Goal: Book appointment/travel/reservation

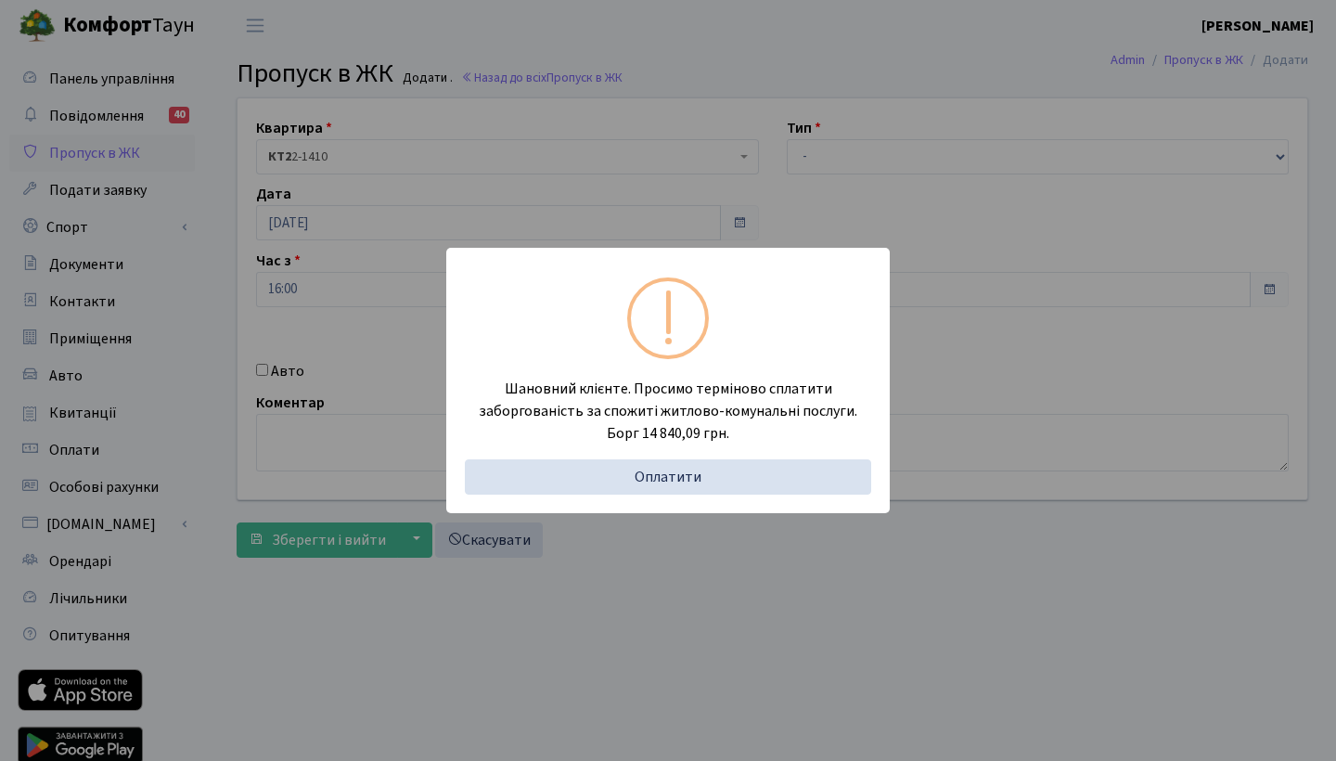
click at [969, 162] on div "Шановний клієнте. Просимо терміново сплатити заборгованість за спожиті житлово-…" at bounding box center [668, 380] width 1336 height 761
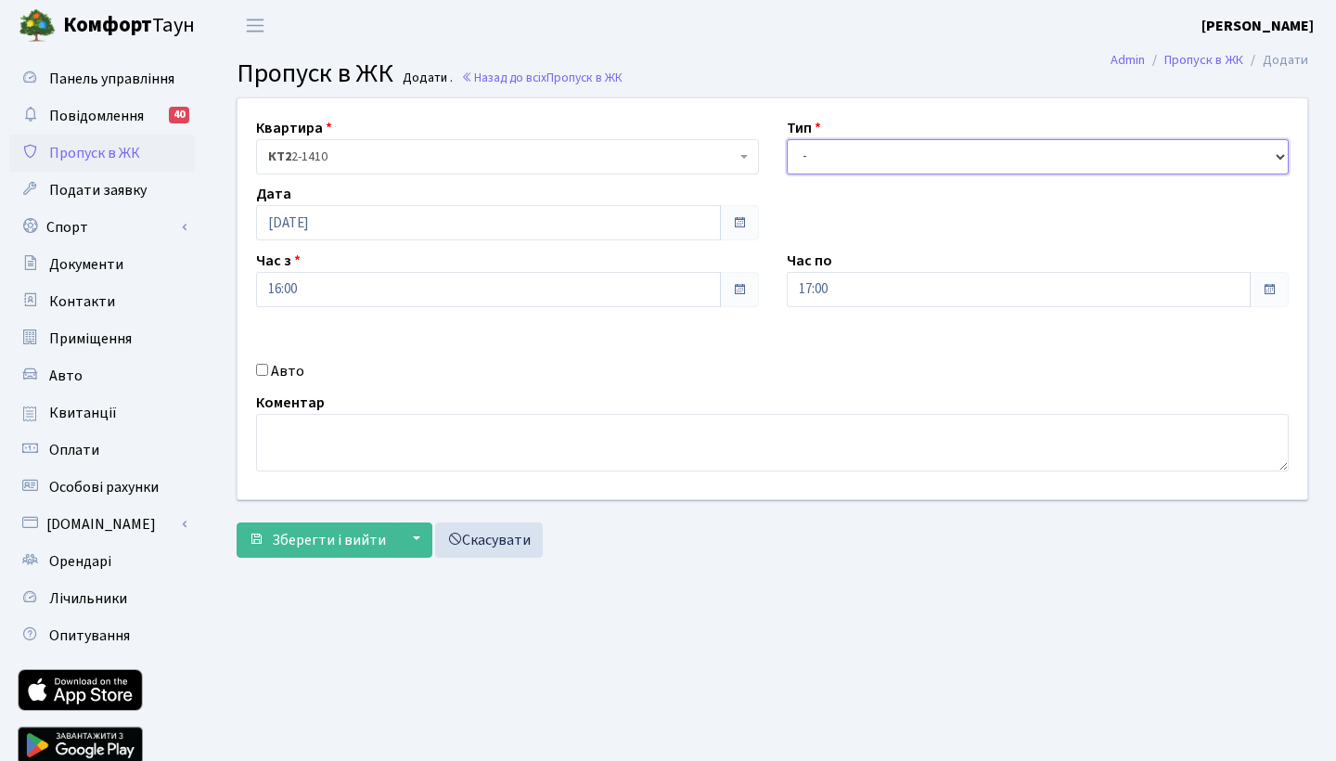
select select "3"
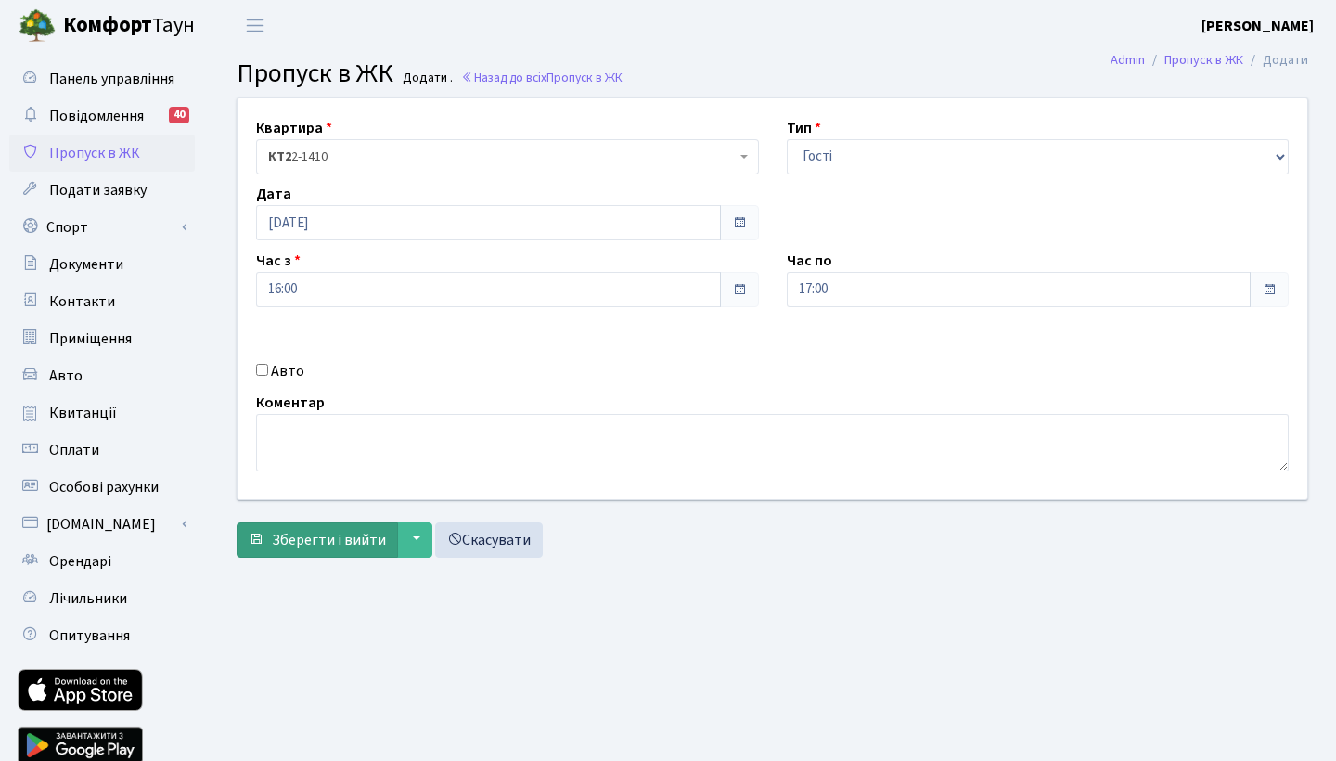
click at [328, 542] on span "Зберегти і вийти" at bounding box center [329, 540] width 114 height 20
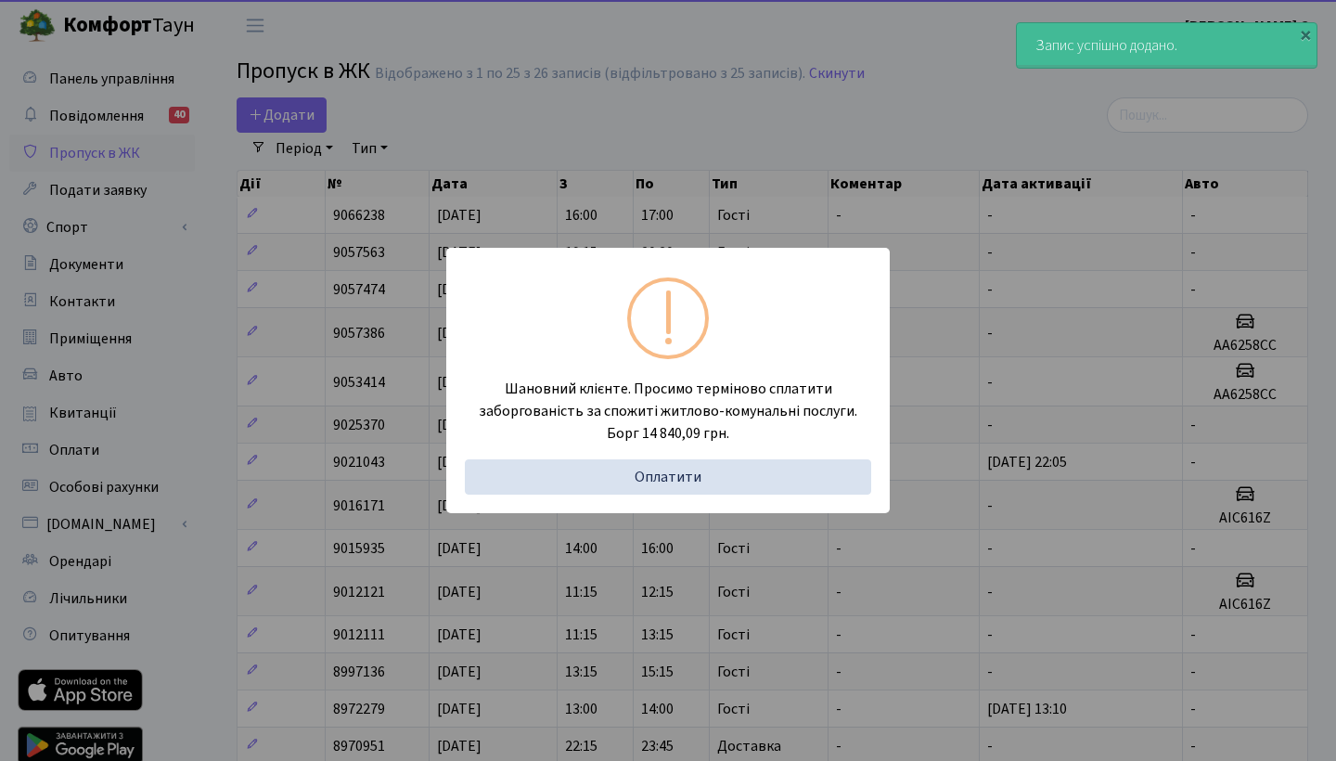
select select "25"
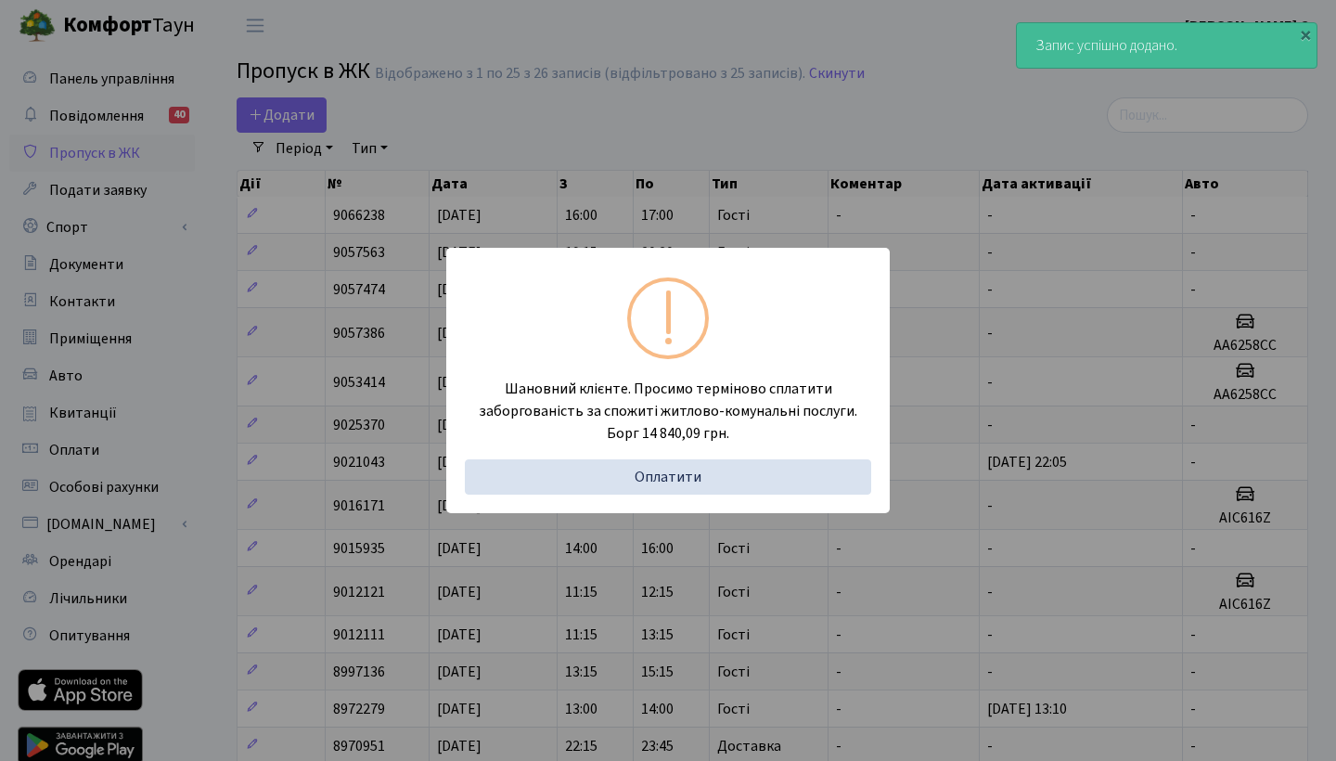
click at [538, 153] on div "Шановний клієнте. Просимо терміново сплатити заборгованість за спожиті житлово-…" at bounding box center [668, 380] width 1336 height 761
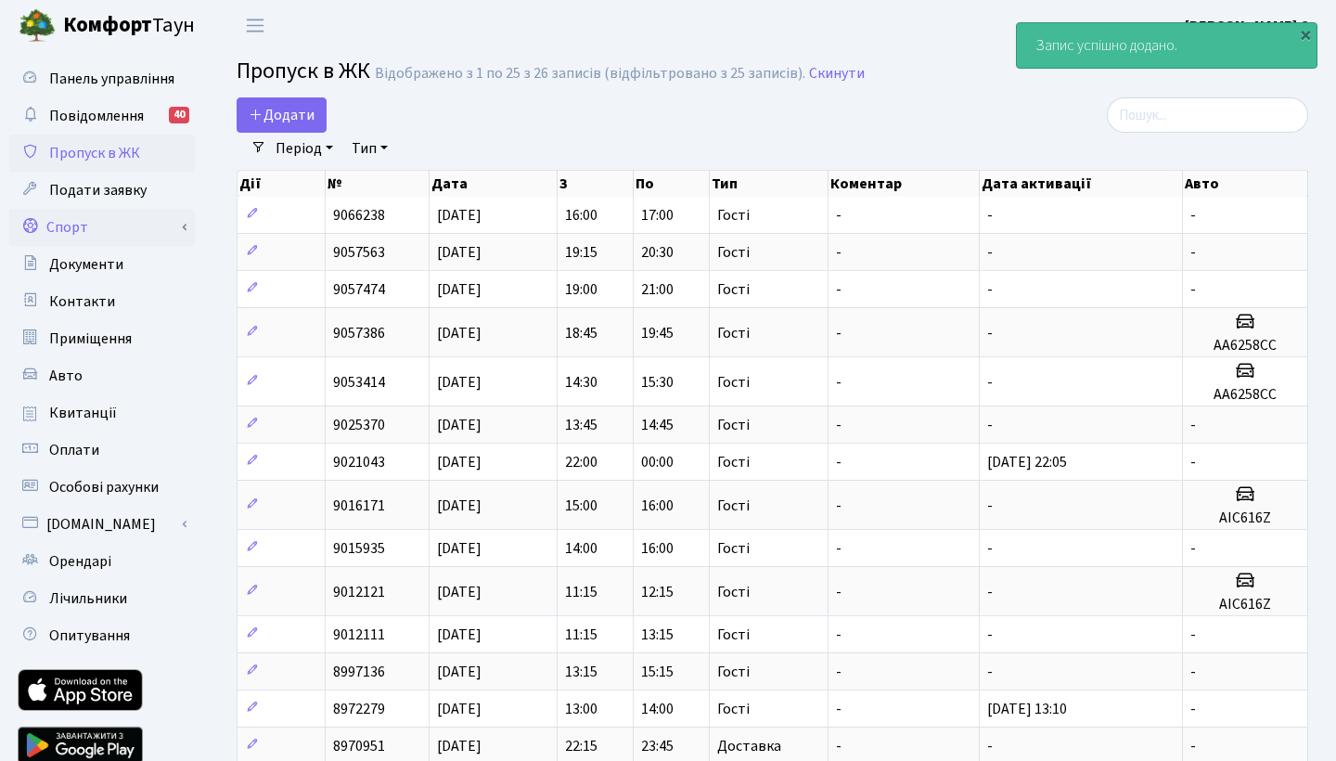
click at [148, 226] on link "Спорт" at bounding box center [102, 227] width 186 height 37
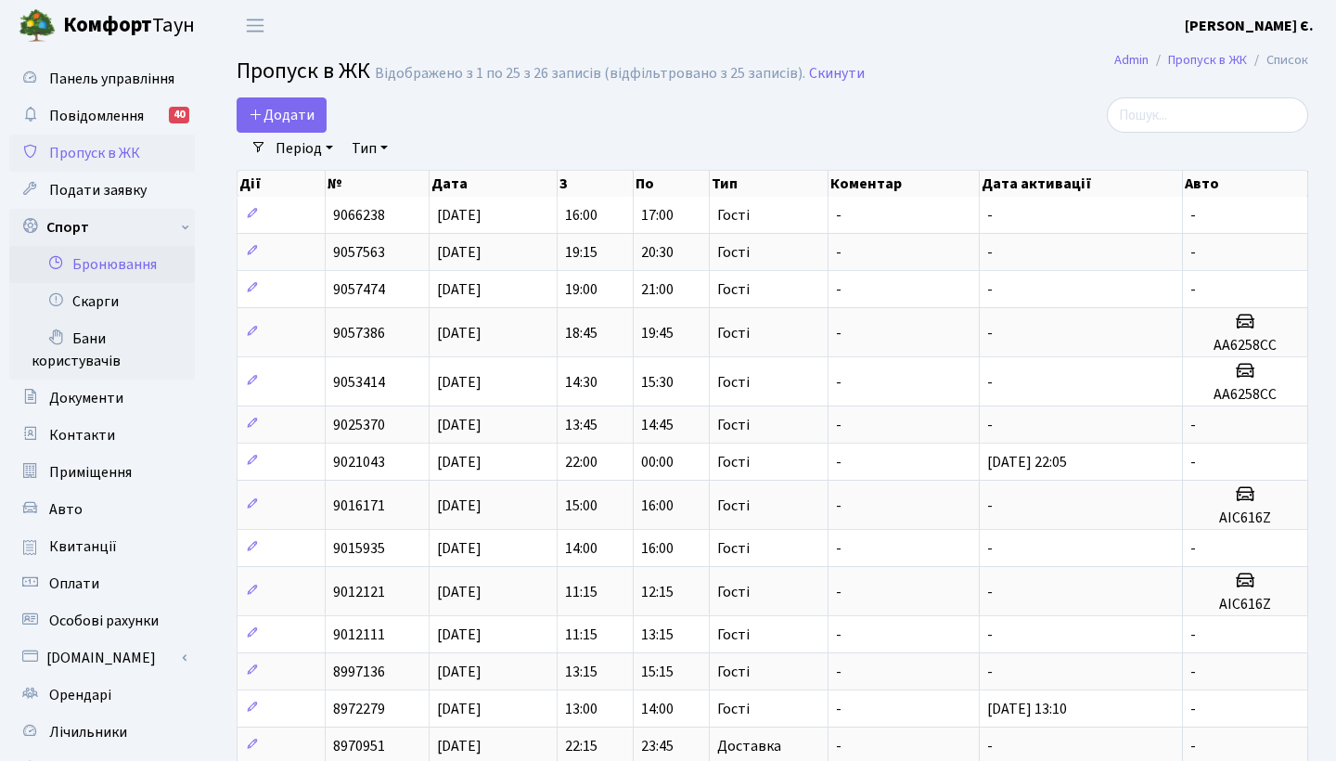
click at [136, 270] on link "Бронювання" at bounding box center [102, 264] width 186 height 37
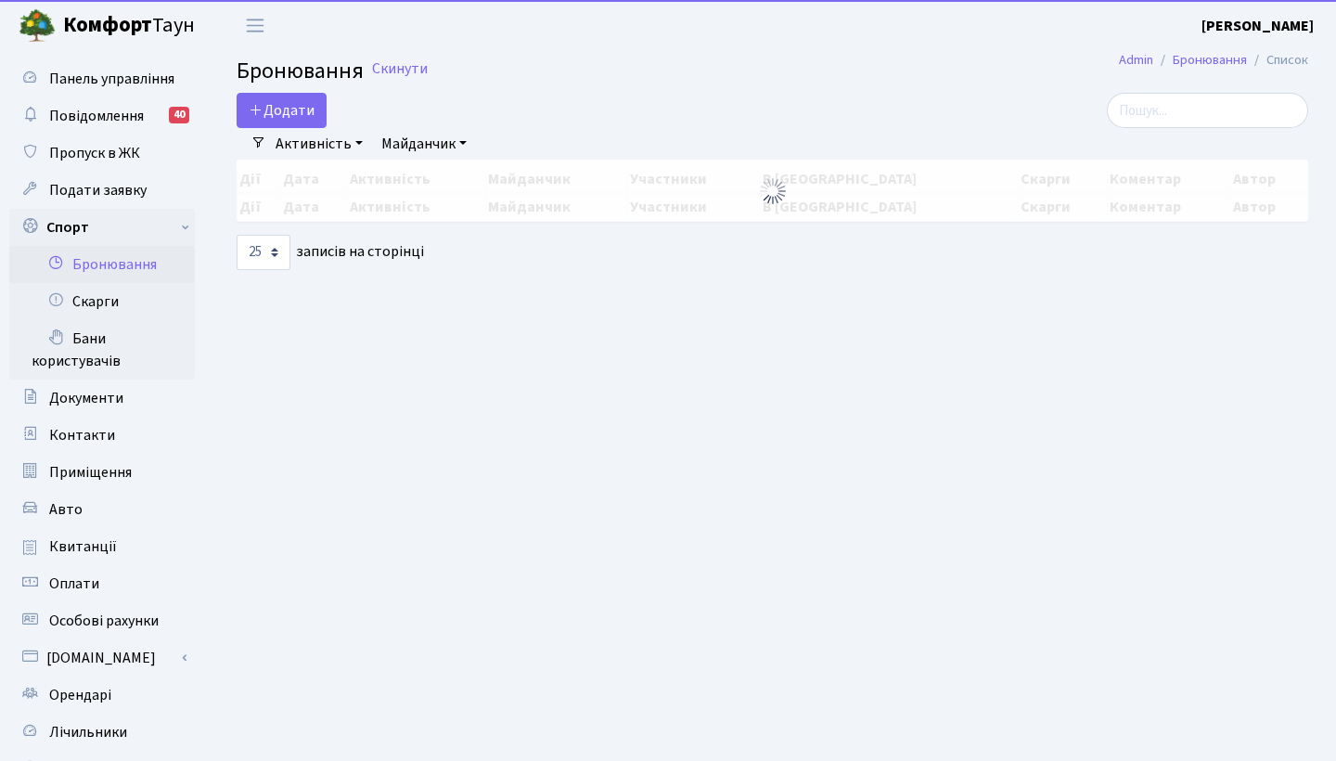
select select "25"
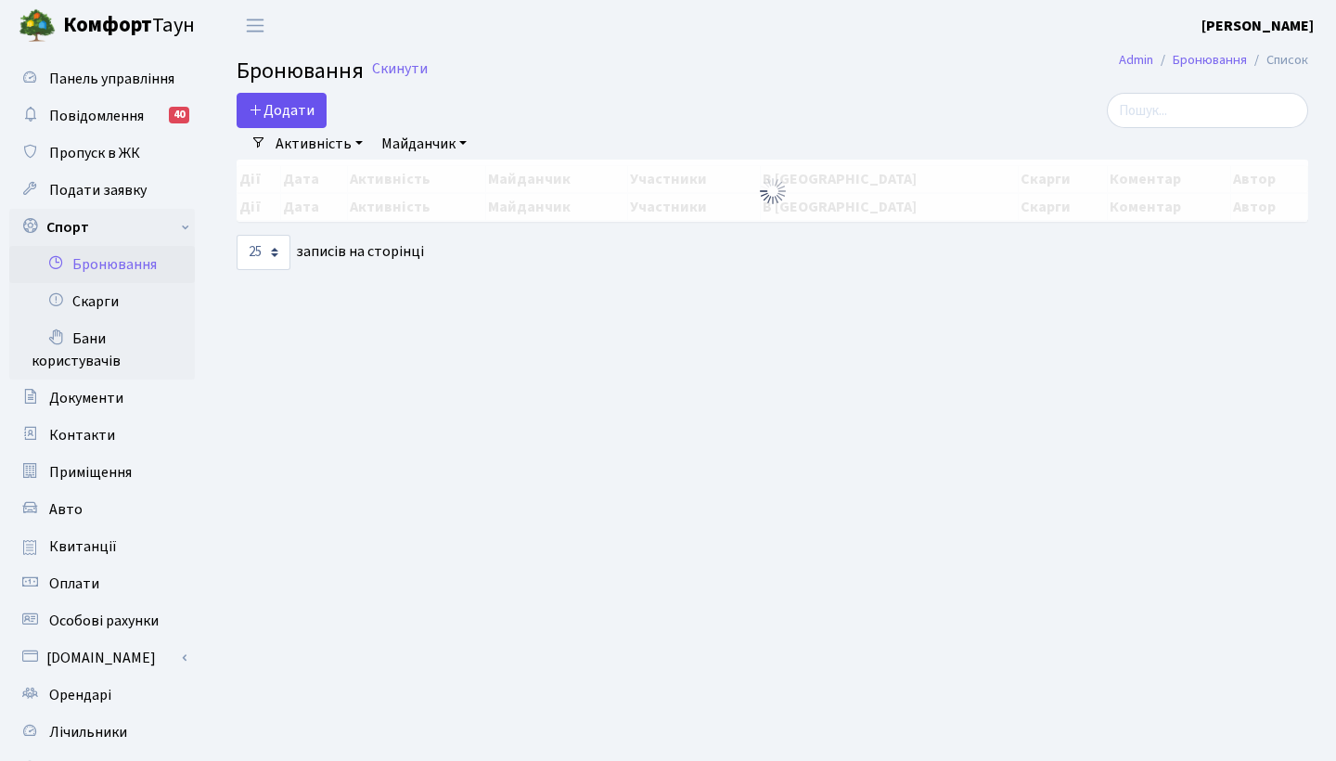
click at [301, 108] on button "Додати" at bounding box center [282, 110] width 90 height 35
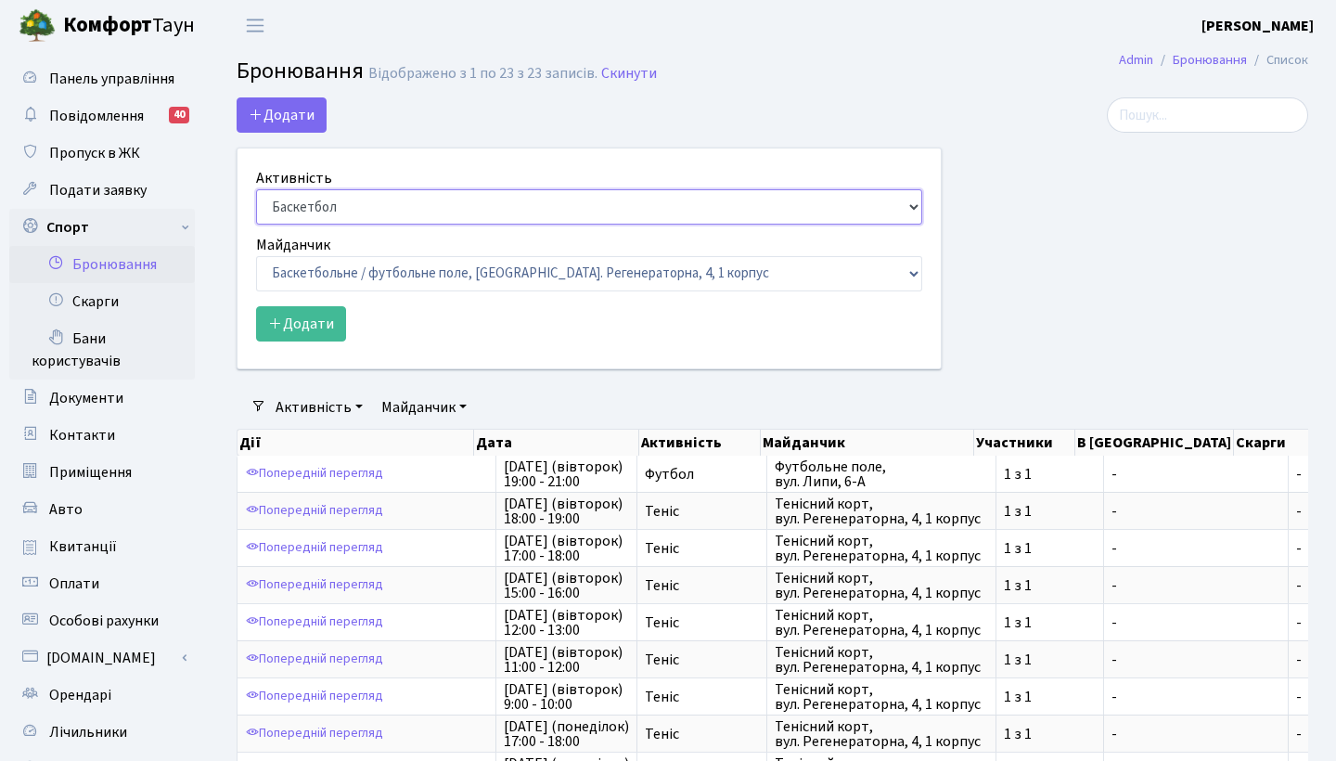
select select "1"
click at [304, 320] on button "Додати" at bounding box center [301, 323] width 90 height 35
